Goal: Task Accomplishment & Management: Manage account settings

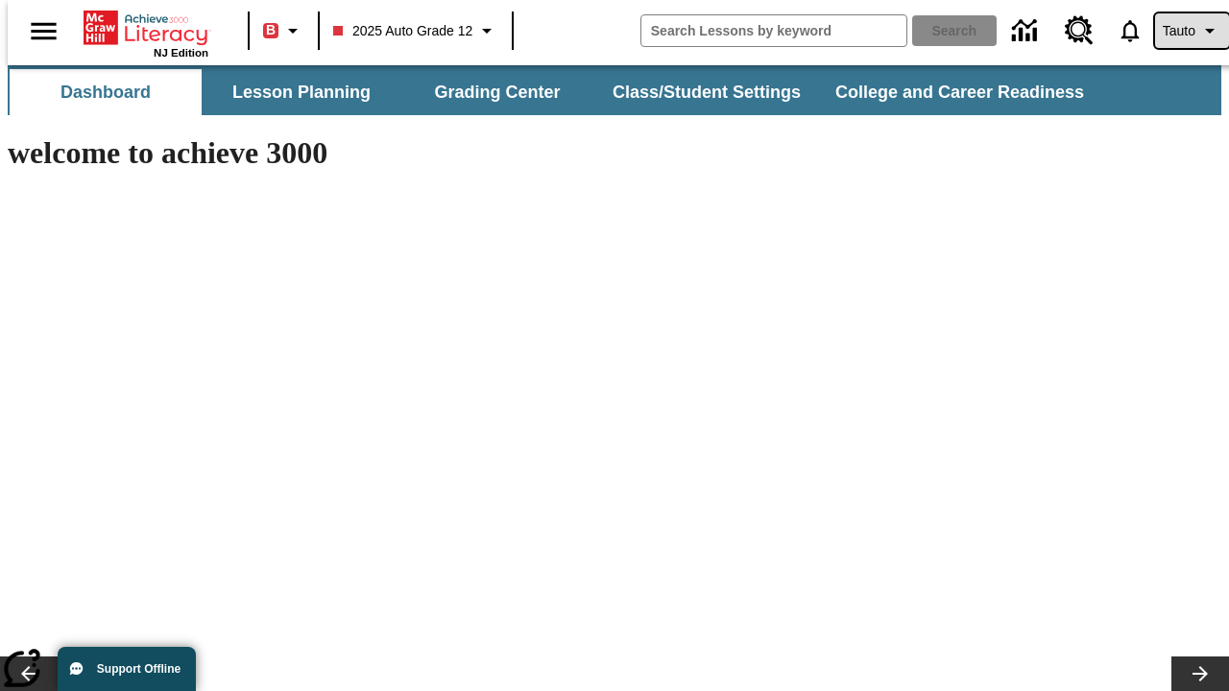
click at [1181, 31] on span "Tauto" at bounding box center [1178, 31] width 33 height 20
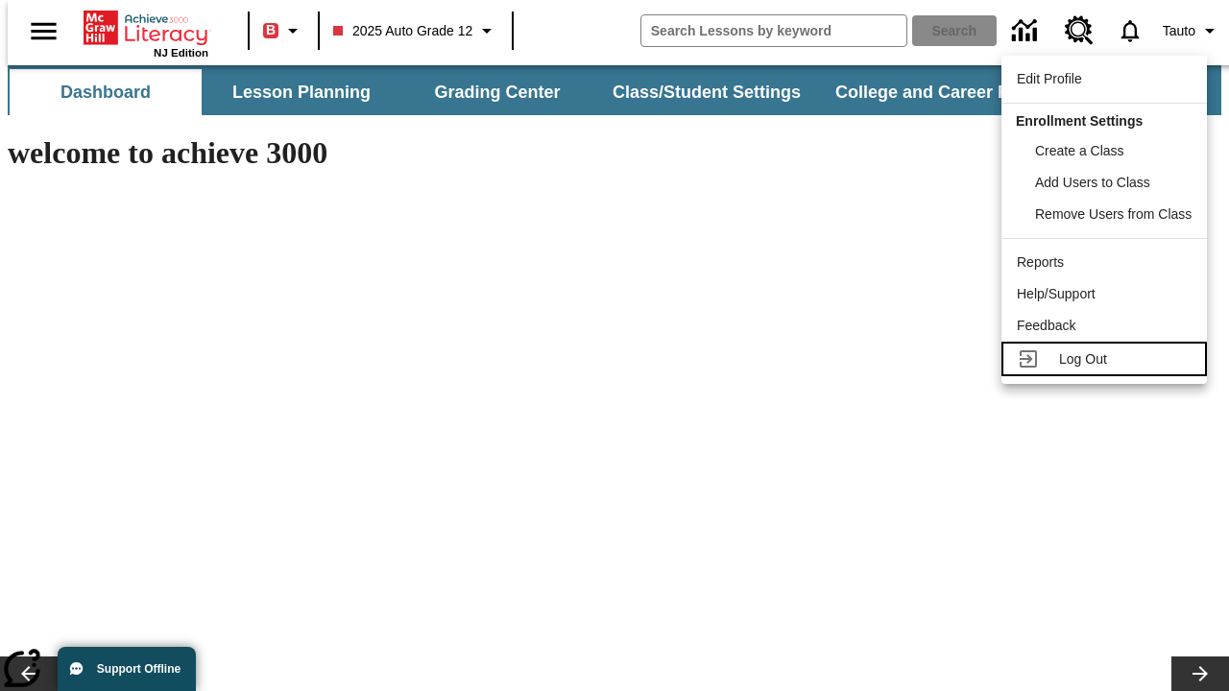
click at [1107, 359] on span "Log Out" at bounding box center [1083, 358] width 48 height 15
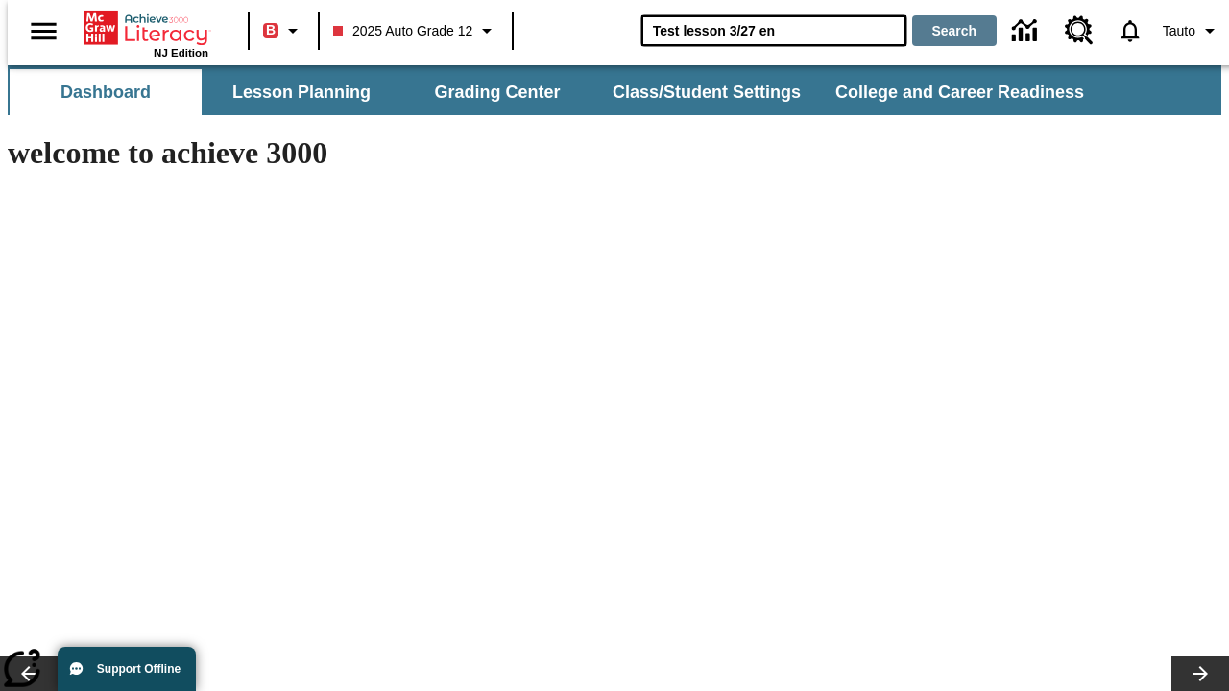
type input "Test lesson 3/27 en"
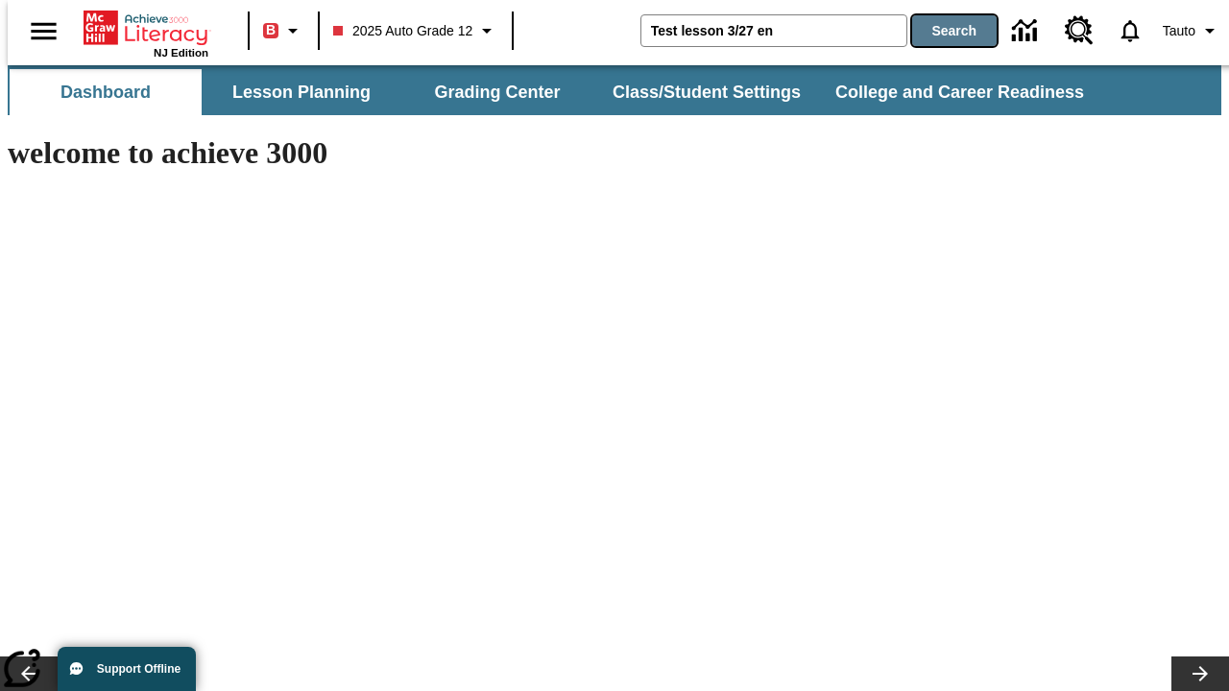
click at [943, 31] on button "Search" at bounding box center [954, 30] width 84 height 31
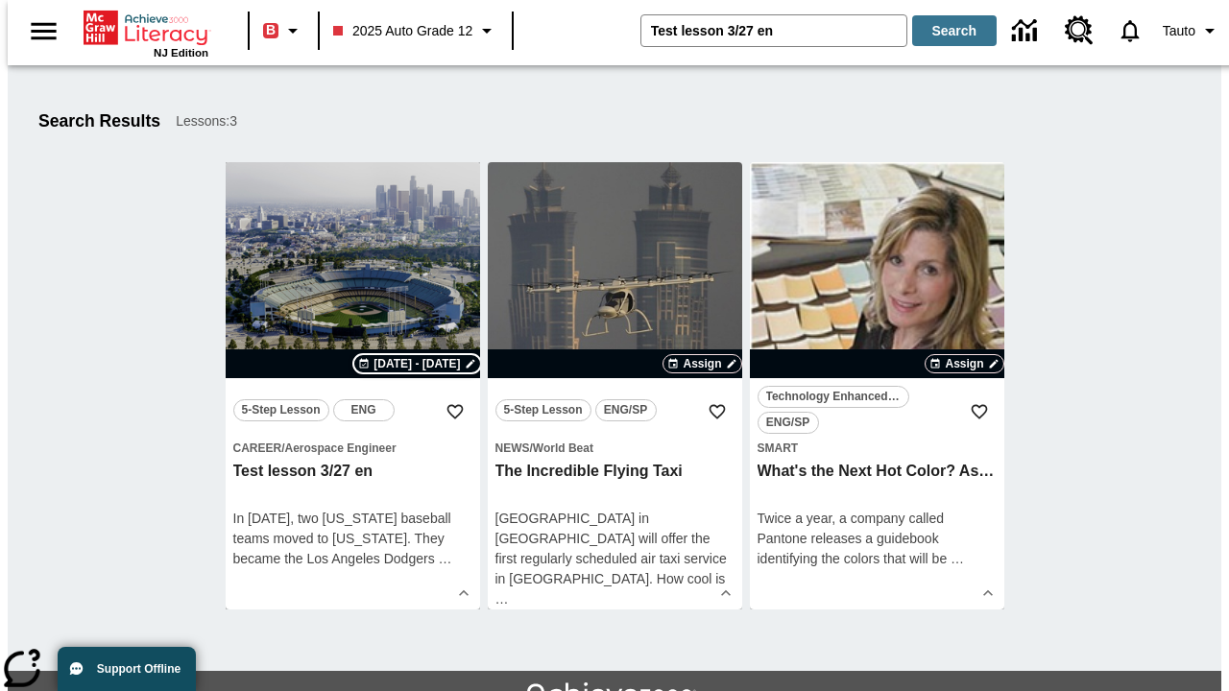
click at [418, 364] on span "[DATE] - [DATE]" at bounding box center [416, 363] width 86 height 17
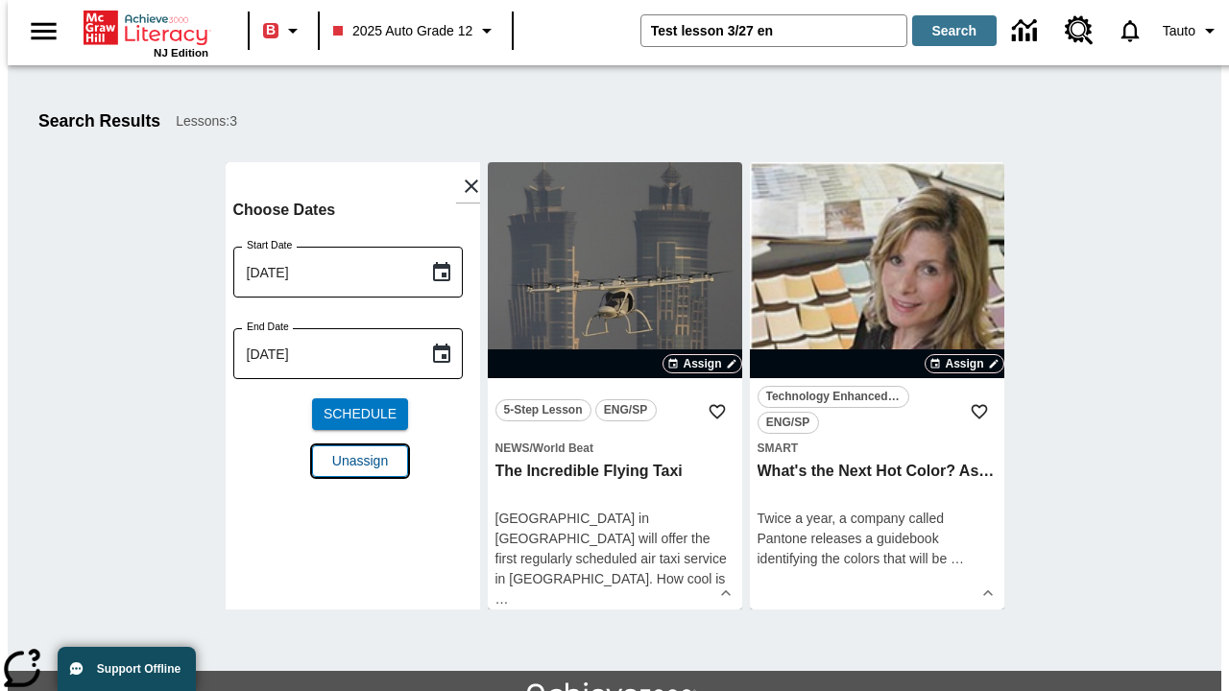
click at [352, 451] on span "Unassign" at bounding box center [360, 461] width 56 height 20
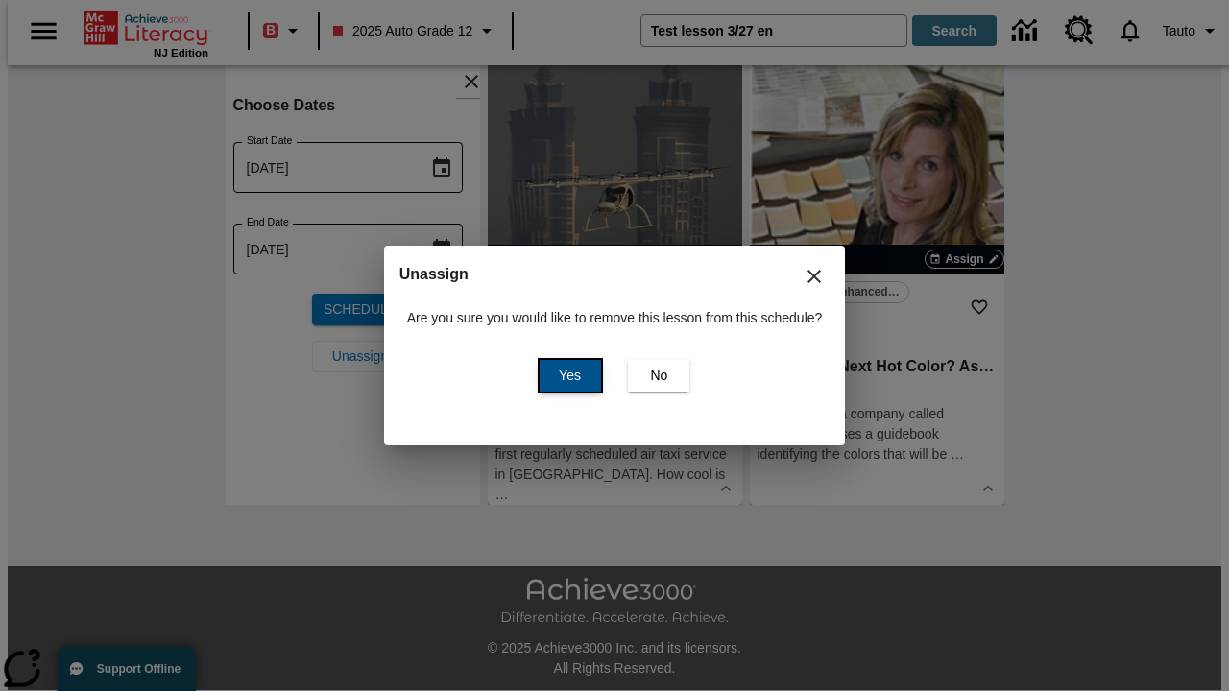
click at [566, 375] on span "Yes" at bounding box center [570, 376] width 22 height 20
